Goal: Task Accomplishment & Management: Manage account settings

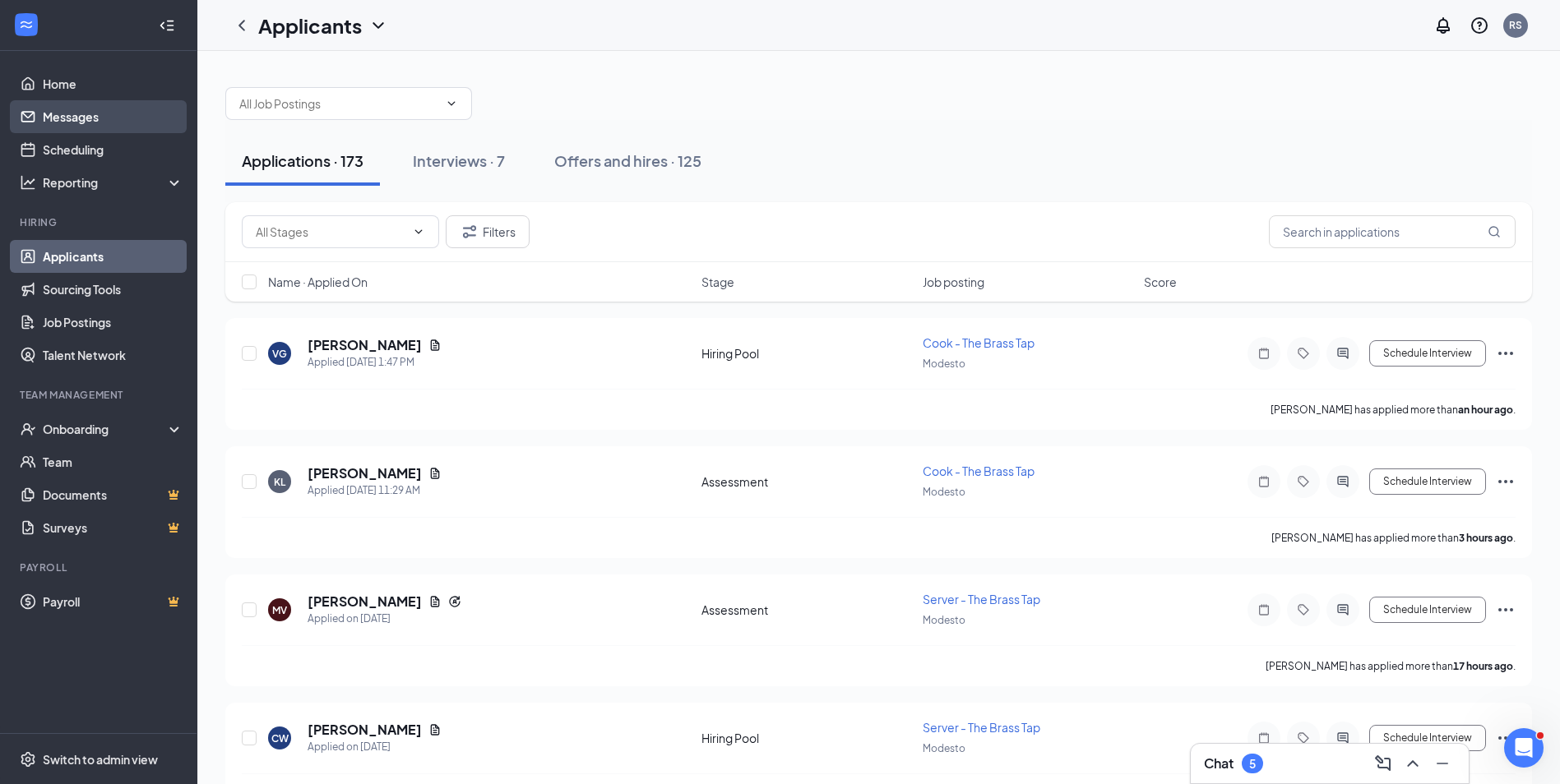
click at [58, 112] on link "Messages" at bounding box center [113, 116] width 140 height 33
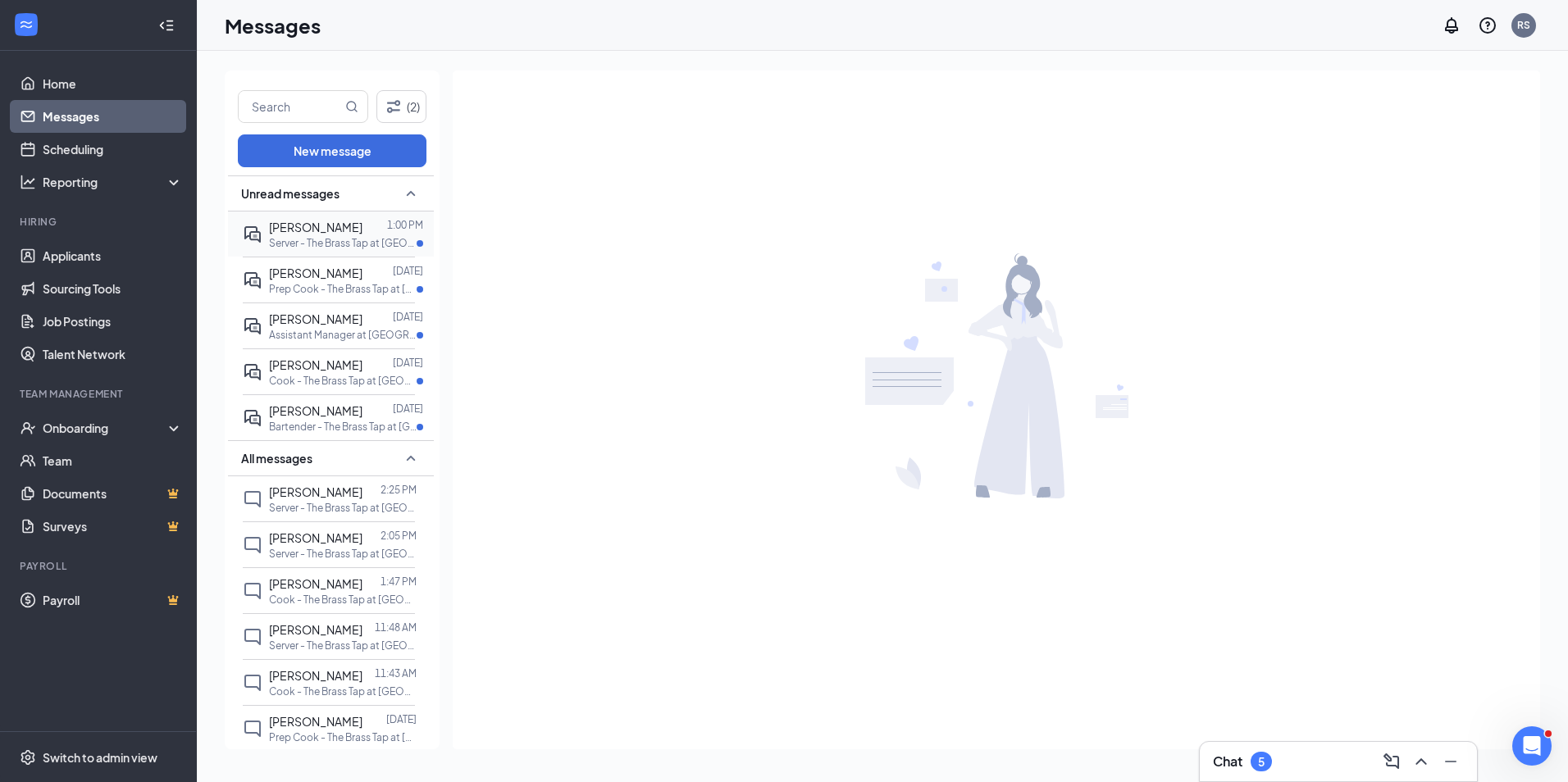
click at [302, 239] on p "Server - The Brass Tap at [GEOGRAPHIC_DATA]" at bounding box center [342, 243] width 147 height 14
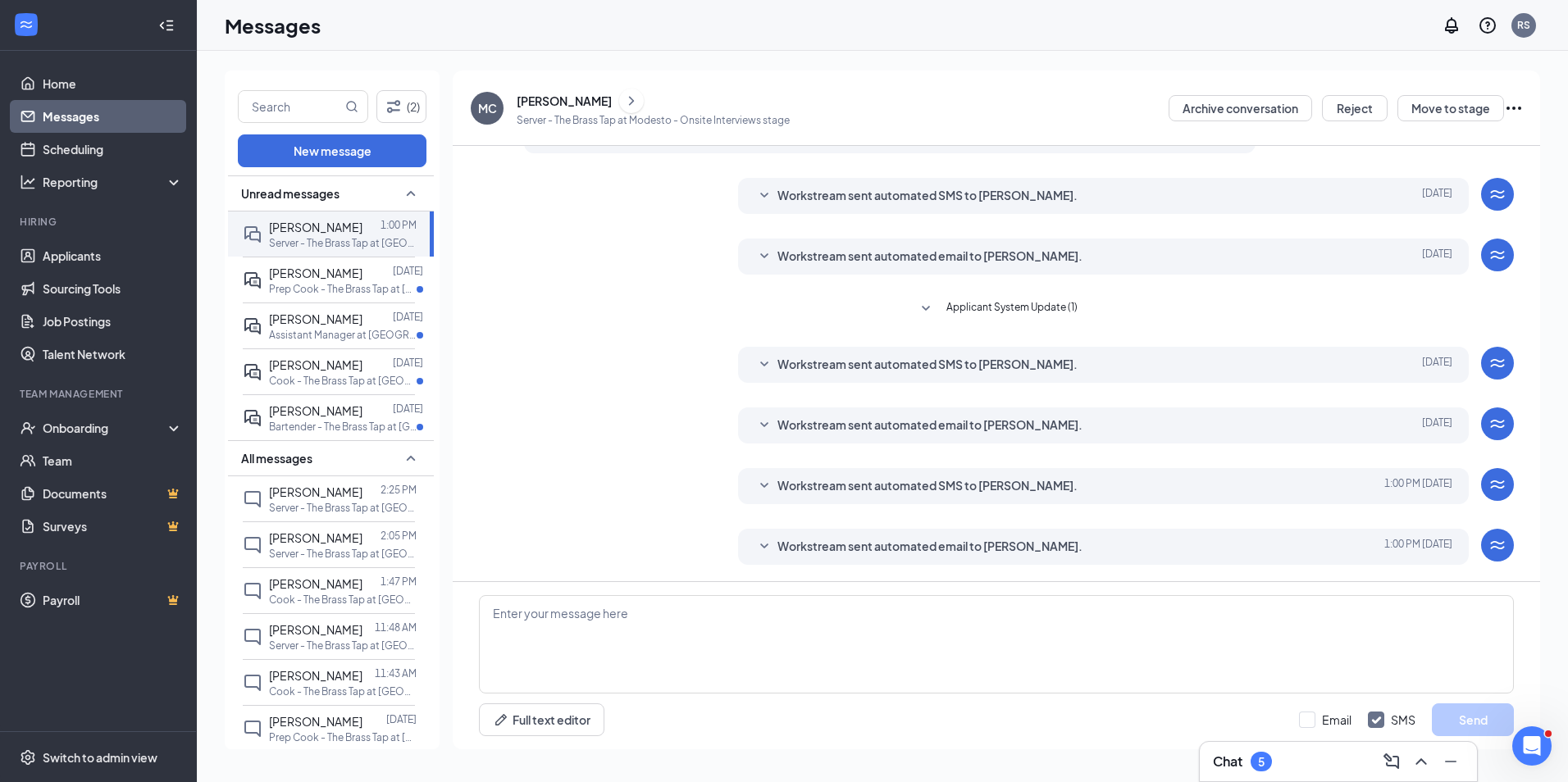
scroll to position [121, 0]
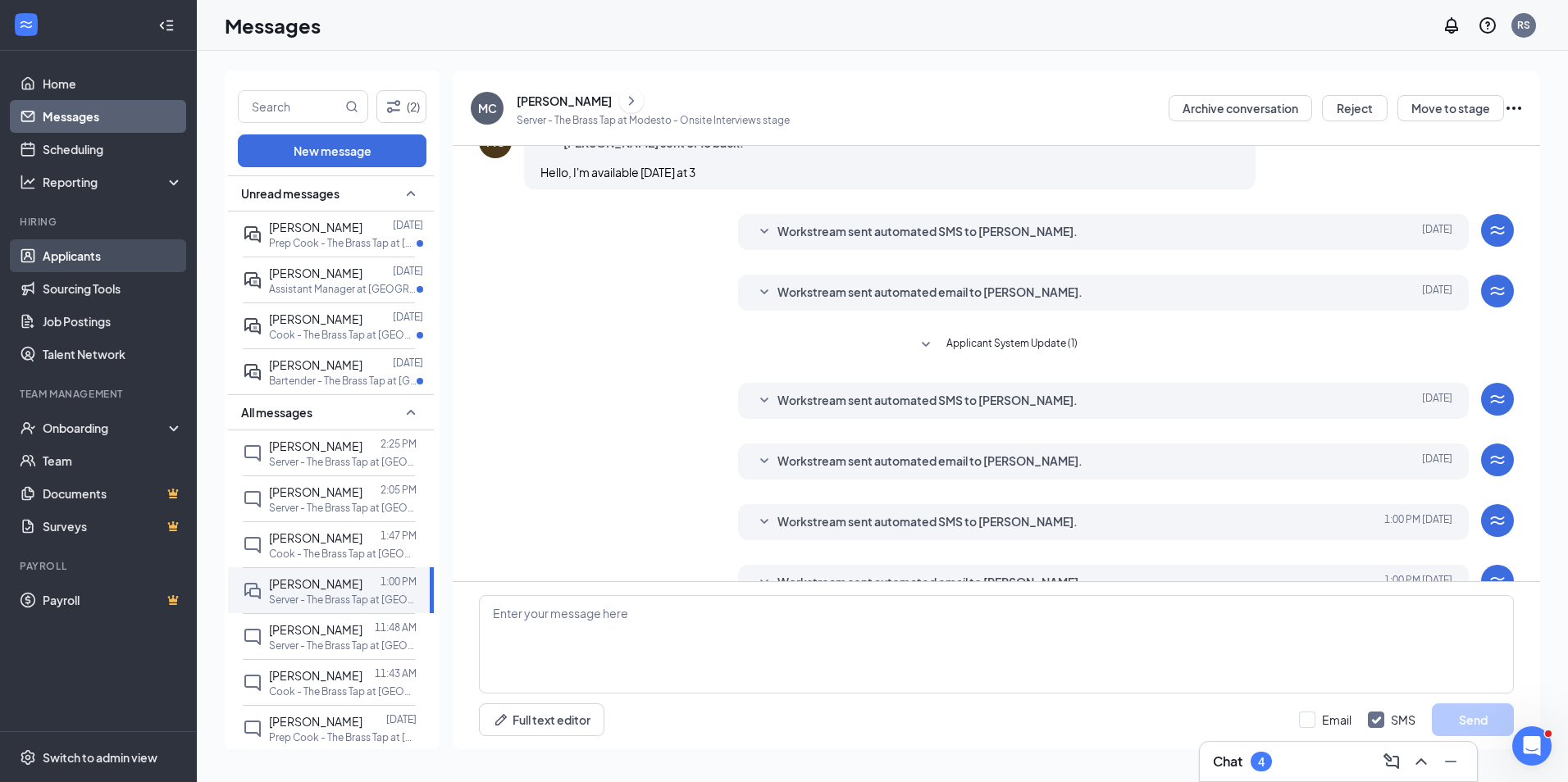
scroll to position [285, 0]
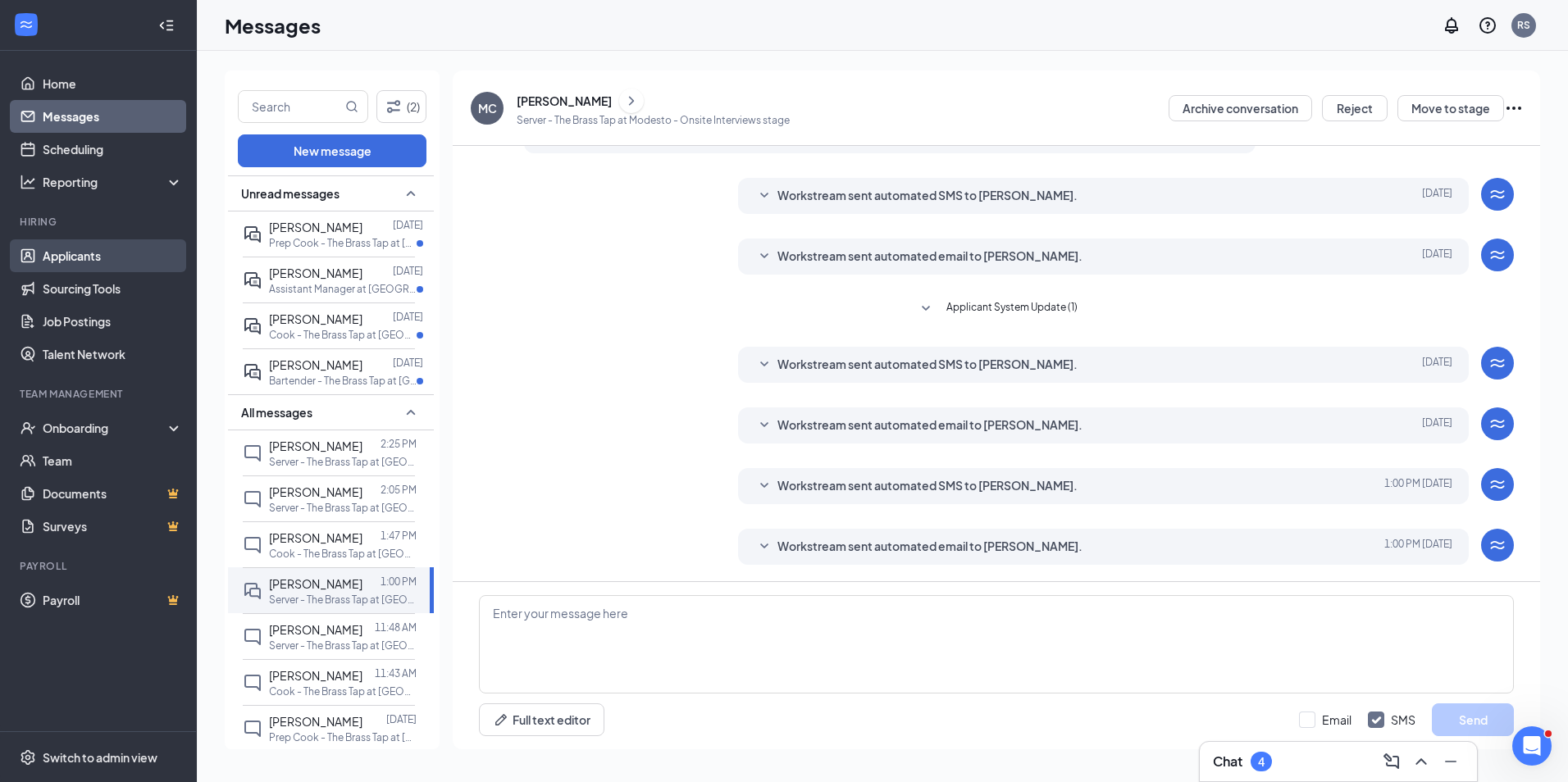
click at [76, 256] on link "Applicants" at bounding box center [112, 255] width 140 height 33
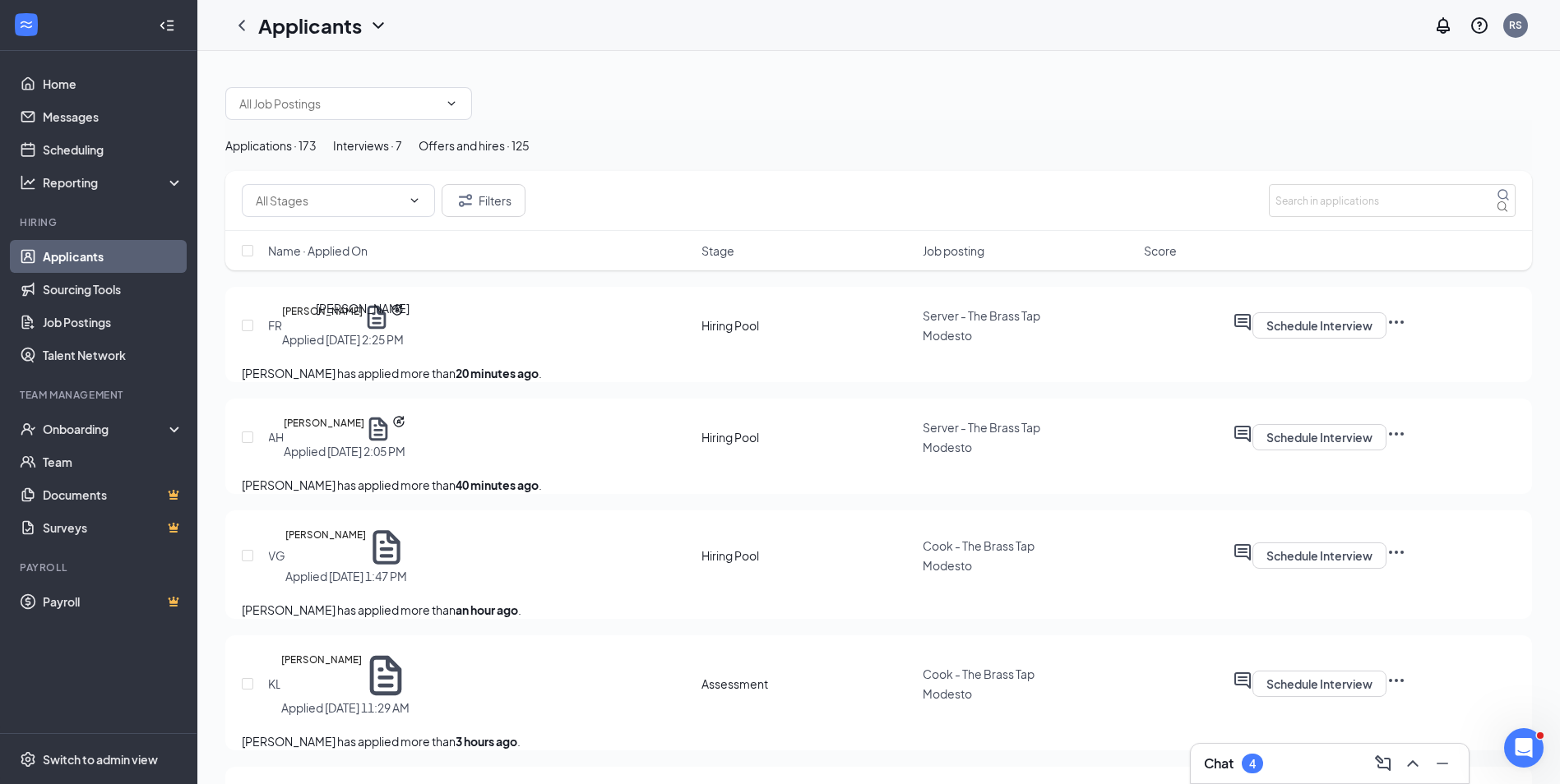
click at [363, 332] on h5 "[PERSON_NAME]" at bounding box center [322, 316] width 81 height 28
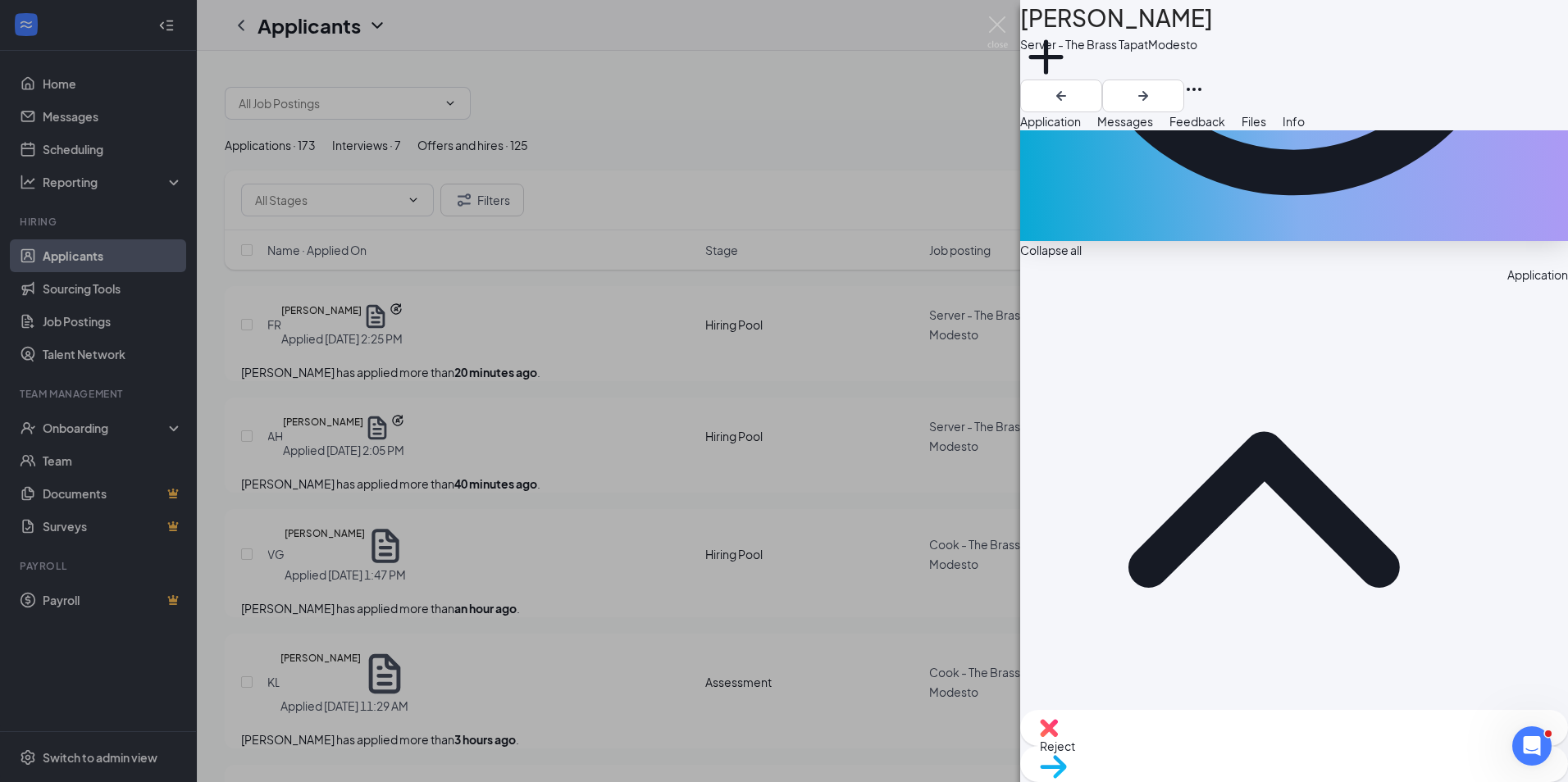
scroll to position [492, 0]
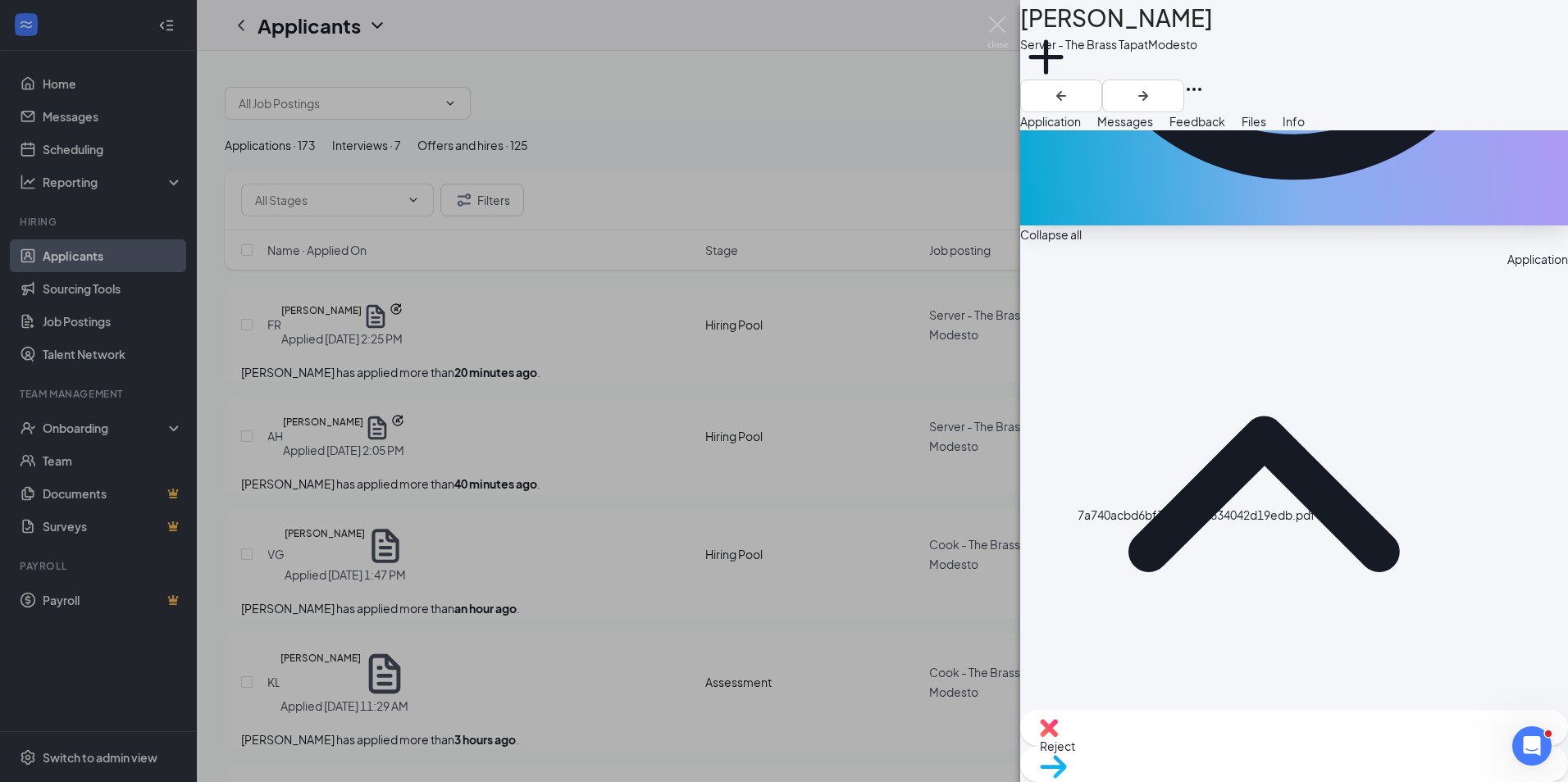
click at [1075, 745] on span "Reject" at bounding box center [1057, 747] width 35 height 15
